Goal: Task Accomplishment & Management: Manage account settings

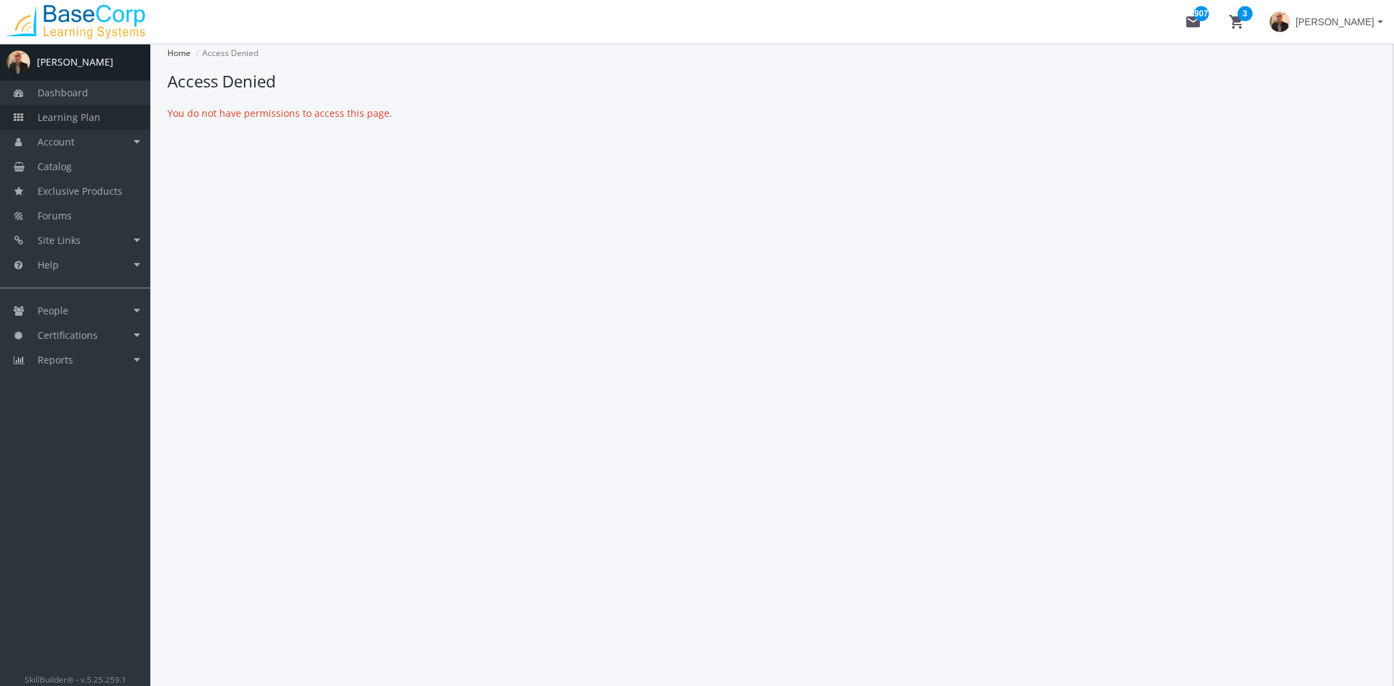
click at [105, 122] on link "Learning Plan" at bounding box center [75, 117] width 150 height 25
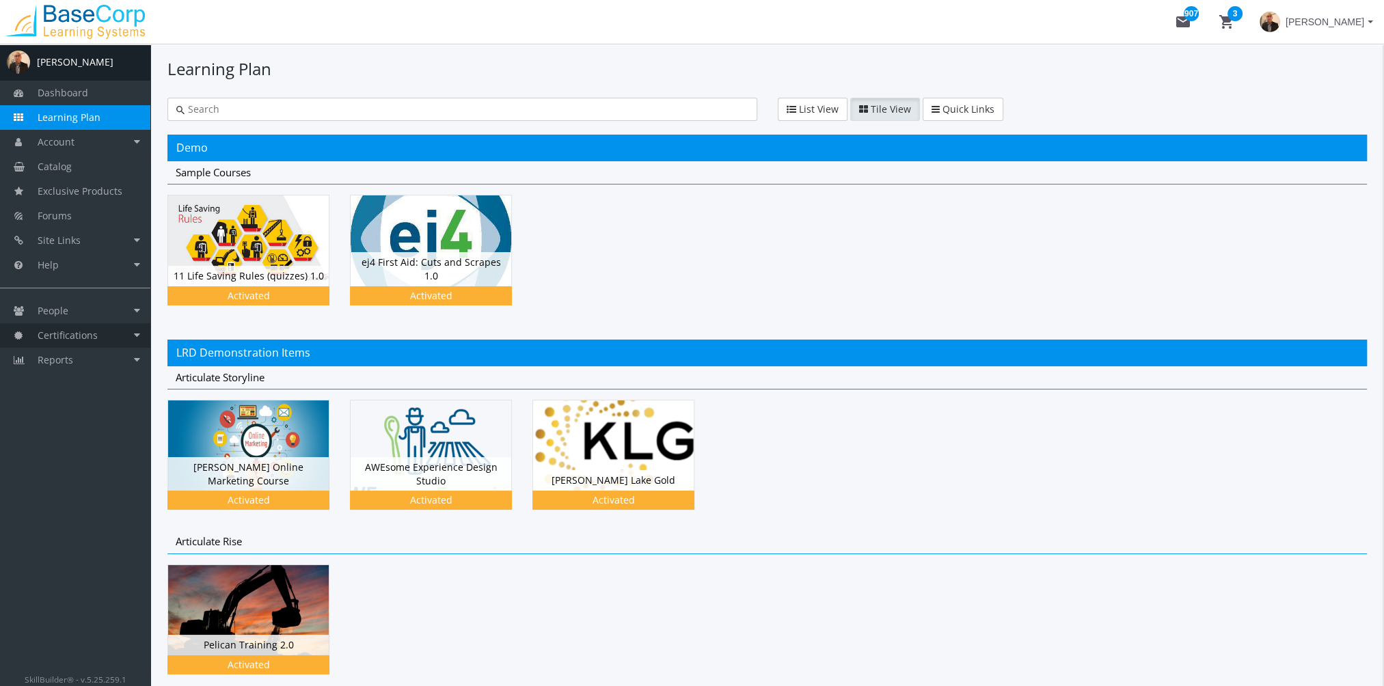
click at [79, 335] on span "Certifications" at bounding box center [68, 335] width 60 height 13
click at [82, 365] on link "Learning Path Certificates" at bounding box center [85, 367] width 130 height 38
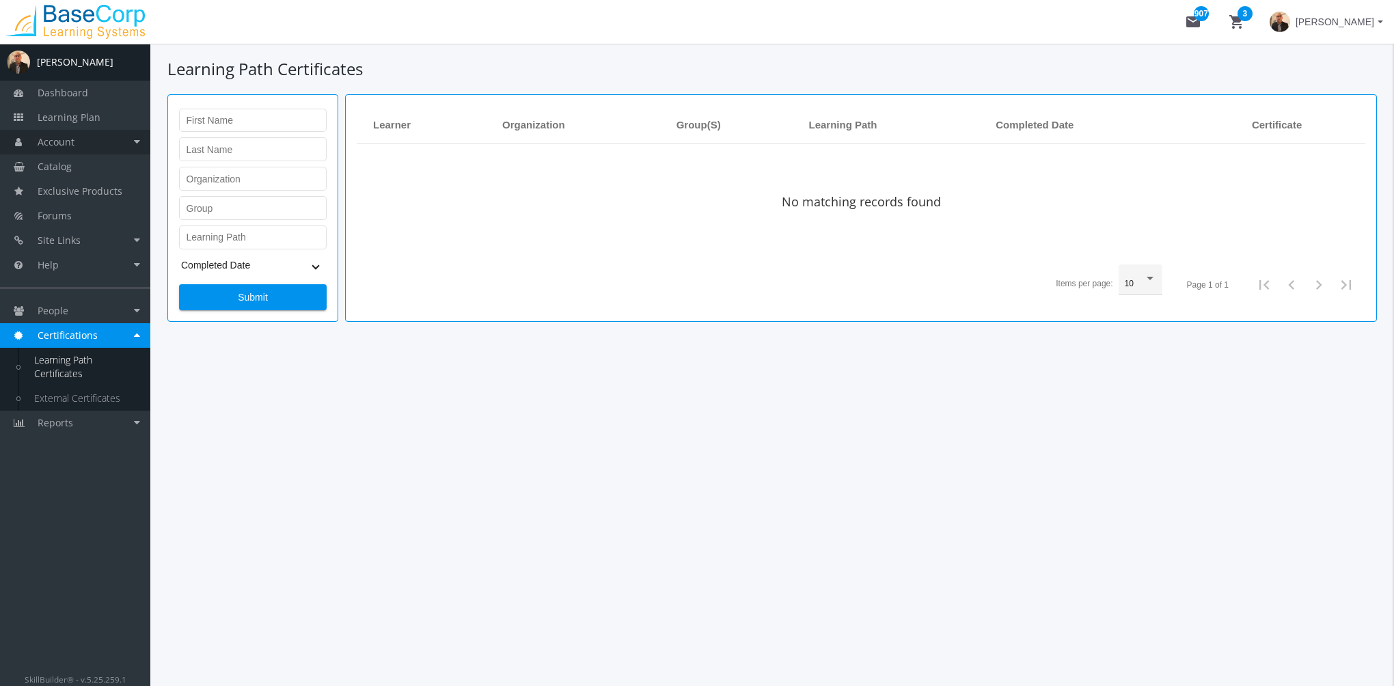
click at [83, 143] on link "Account" at bounding box center [75, 142] width 150 height 25
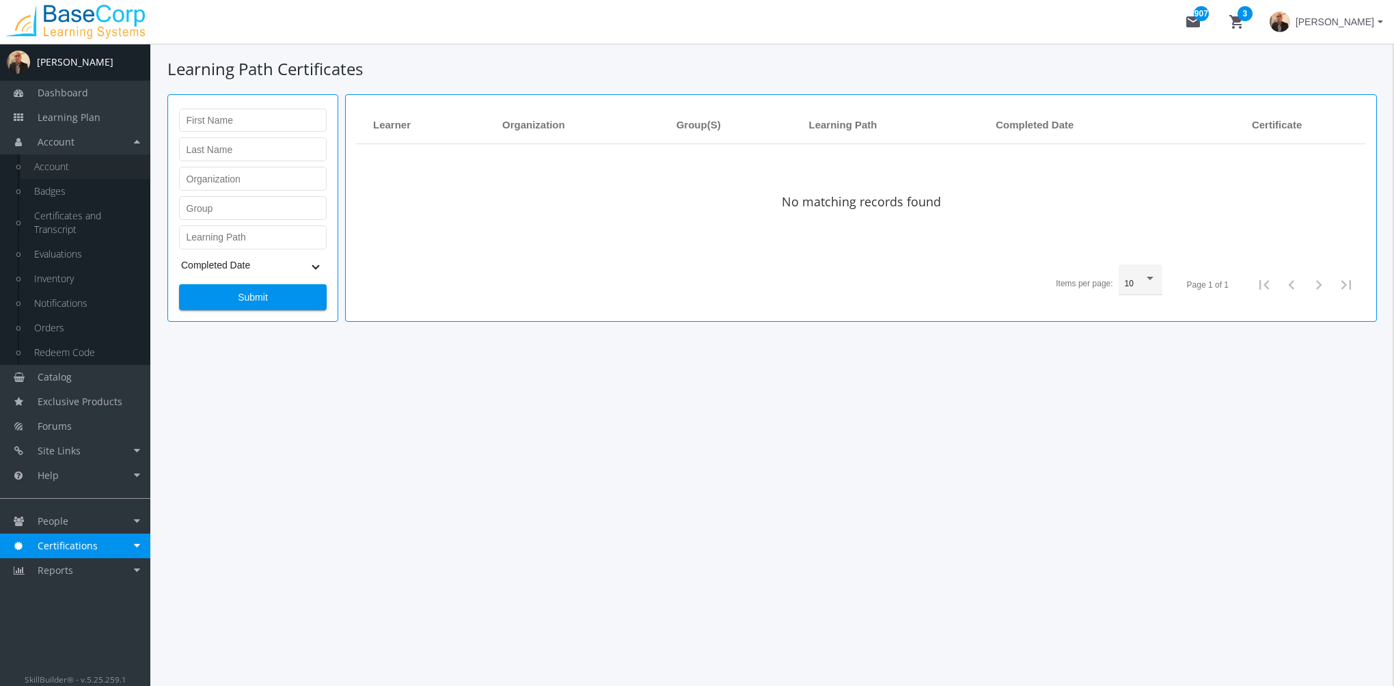
click at [81, 163] on link "Account" at bounding box center [85, 166] width 130 height 25
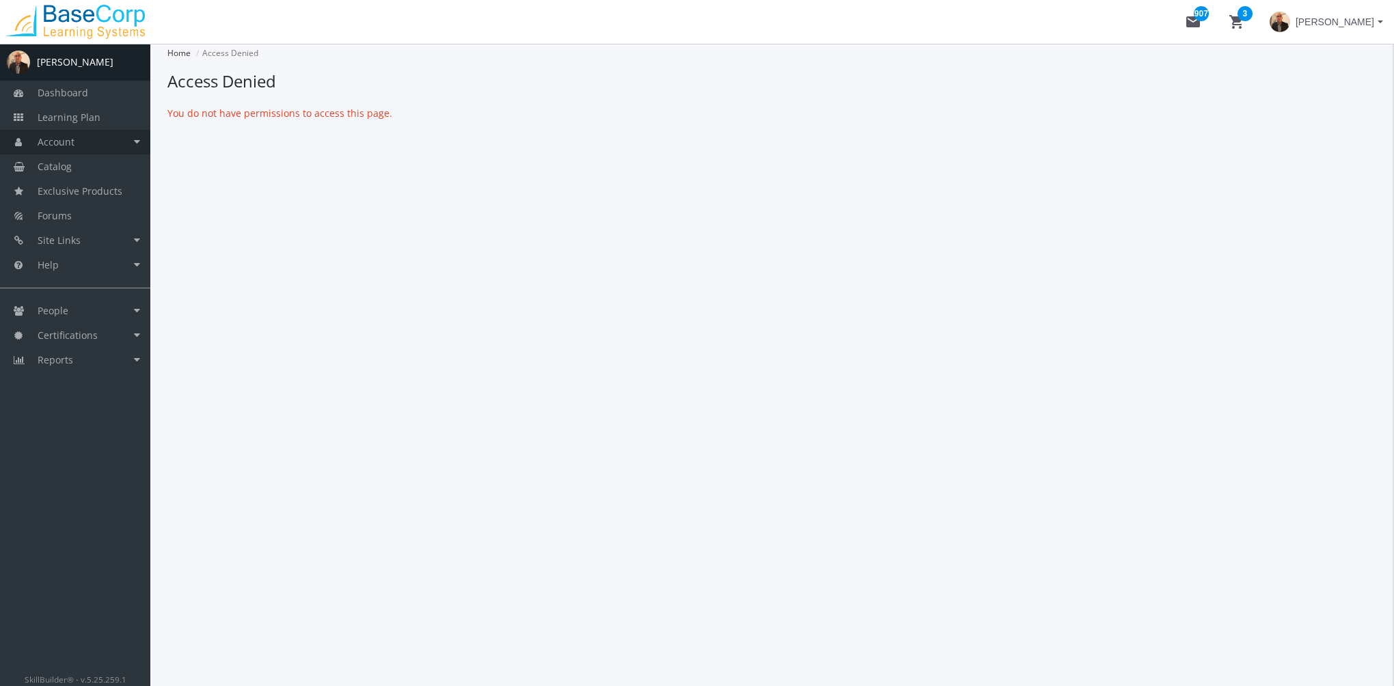
click at [71, 145] on span "Account" at bounding box center [56, 141] width 37 height 13
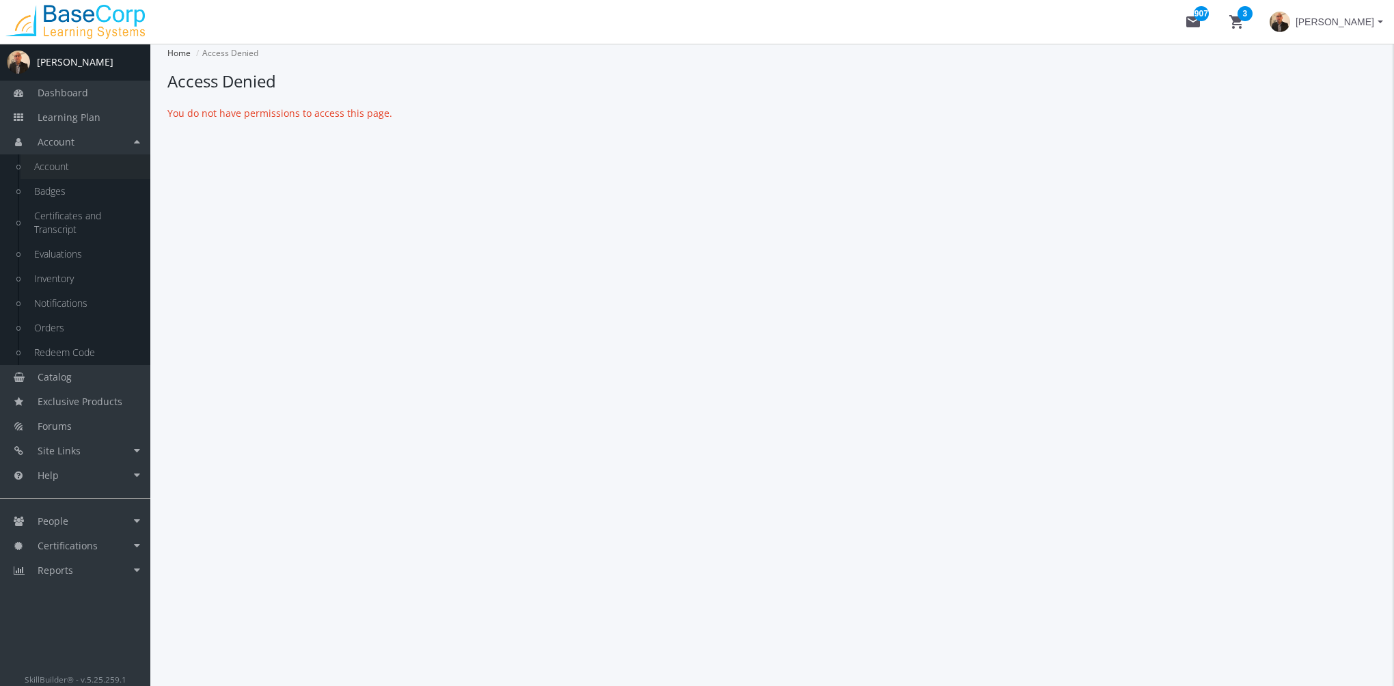
click at [78, 169] on link "Account" at bounding box center [85, 166] width 130 height 25
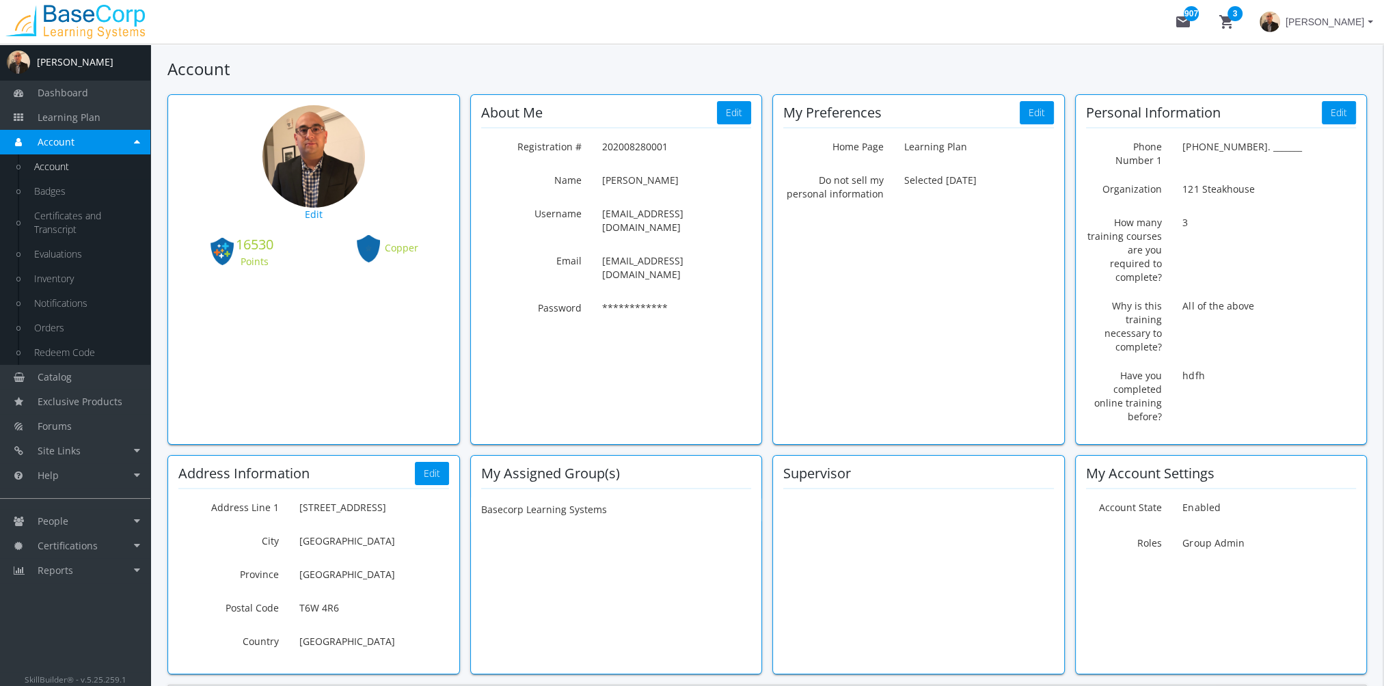
click at [1327, 27] on span "[PERSON_NAME]" at bounding box center [1324, 22] width 79 height 25
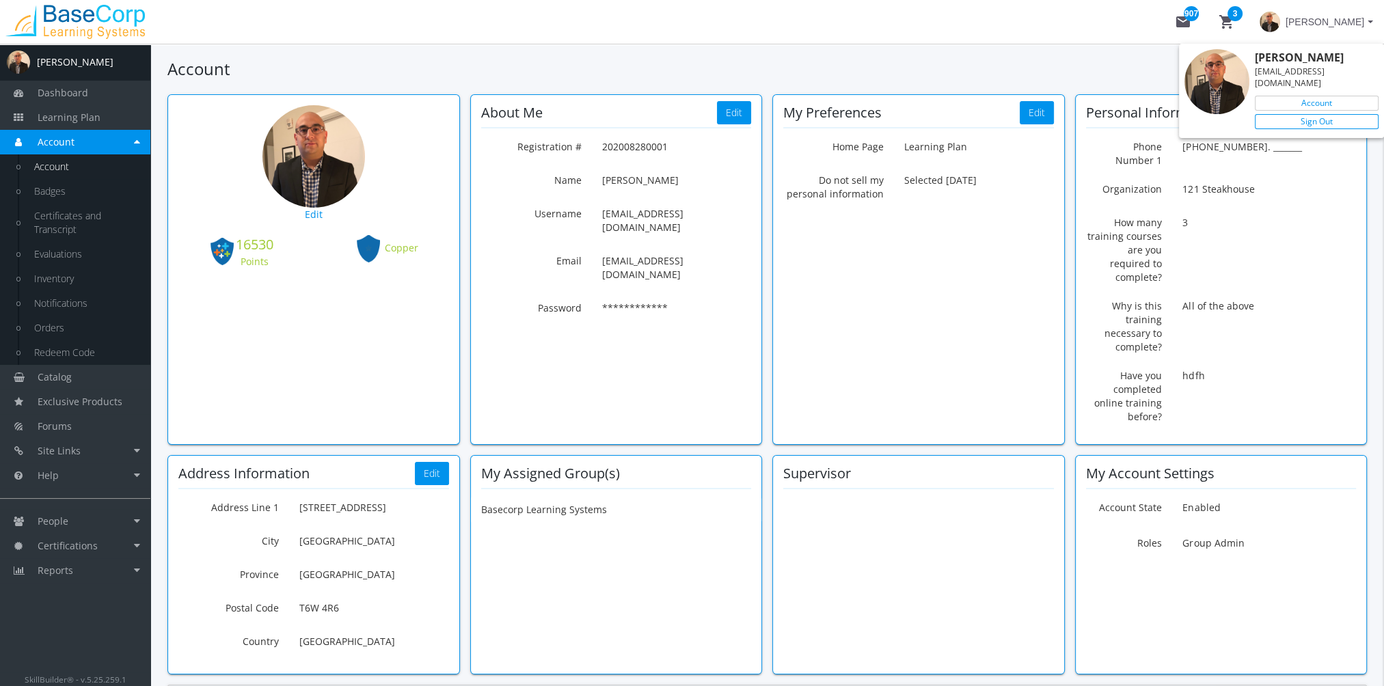
click at [1330, 114] on link "Sign Out" at bounding box center [1317, 121] width 124 height 15
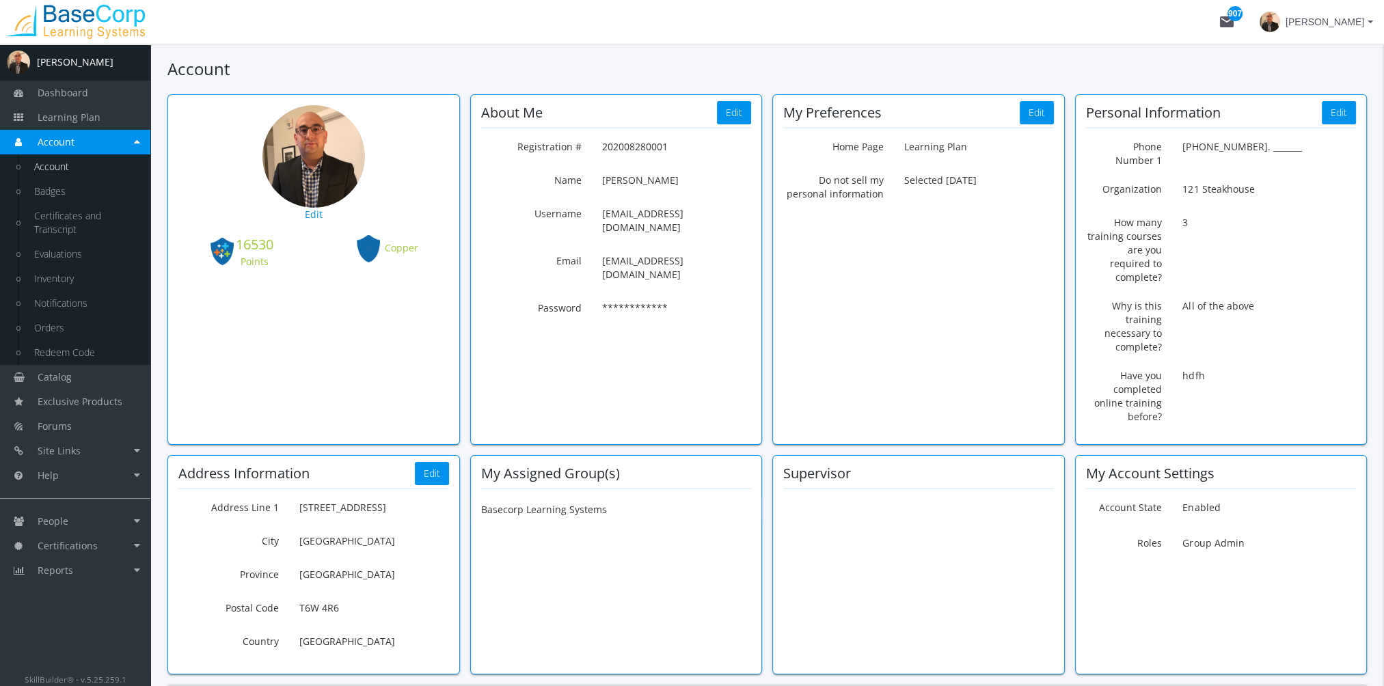
click at [1315, 30] on span "[PERSON_NAME]" at bounding box center [1324, 22] width 79 height 25
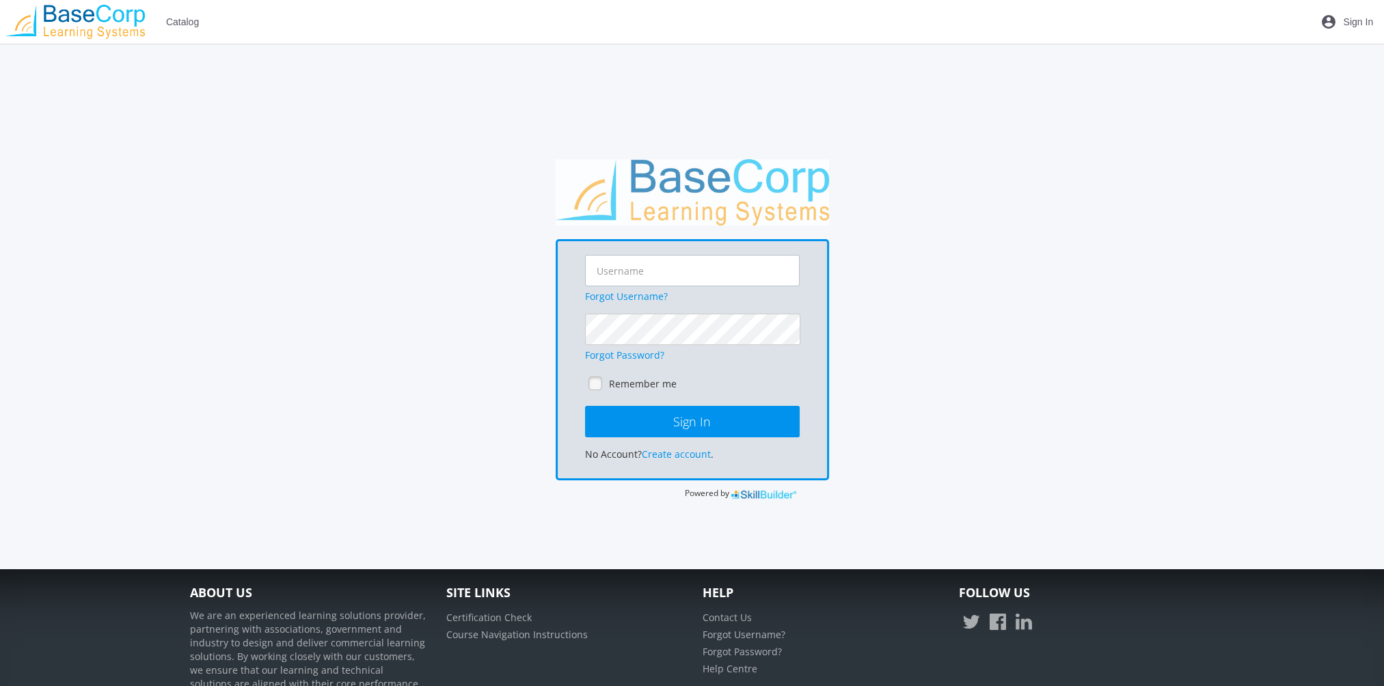
click at [661, 275] on input "text" at bounding box center [692, 270] width 215 height 31
type input "[EMAIL_ADDRESS][DOMAIN_NAME]"
click at [585, 406] on button "Sign In" at bounding box center [692, 421] width 215 height 31
